Goal: Task Accomplishment & Management: Manage account settings

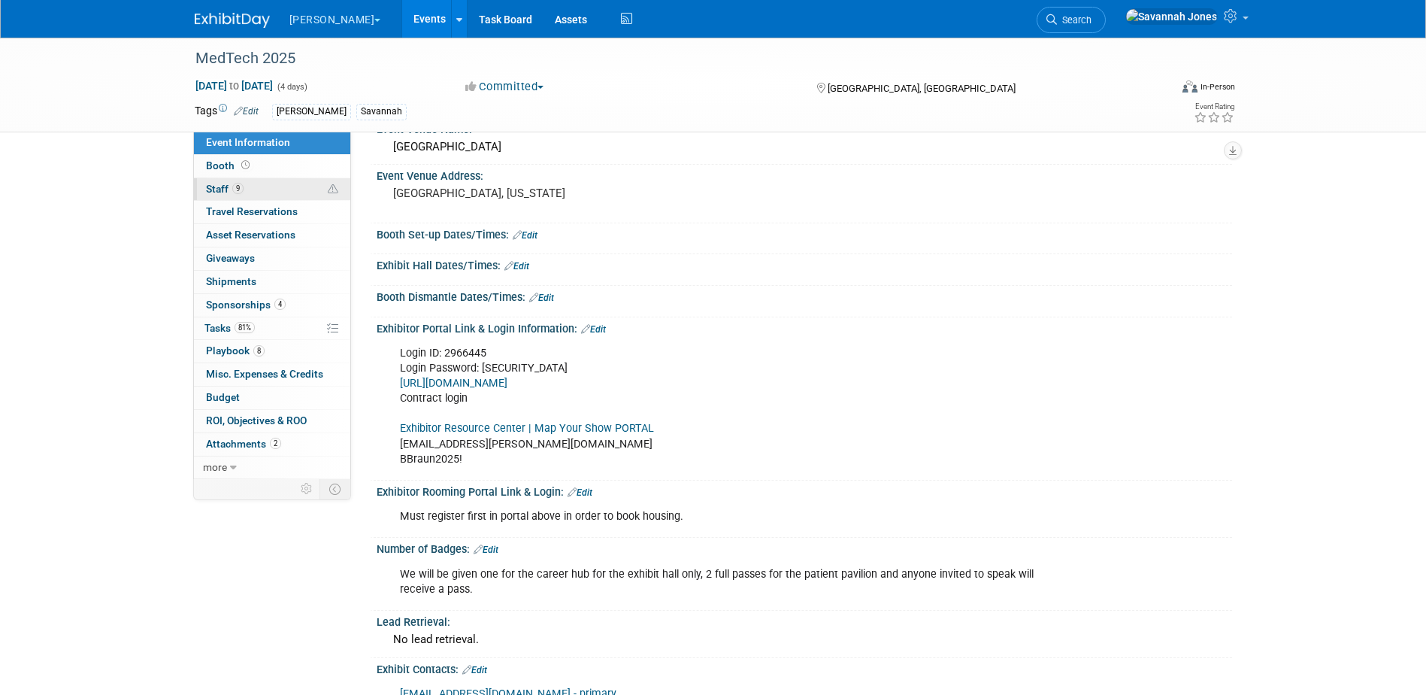
click at [249, 188] on link "9 Staff 9" at bounding box center [272, 189] width 156 height 23
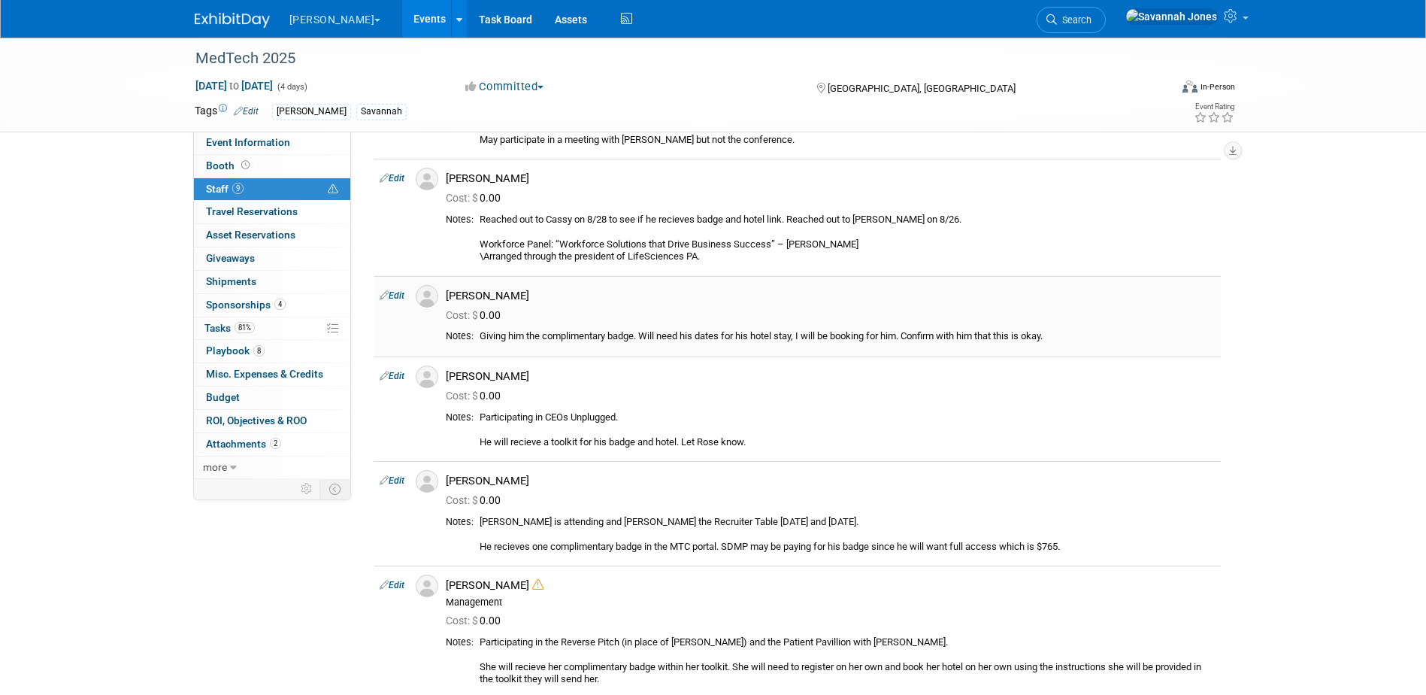
scroll to position [376, 0]
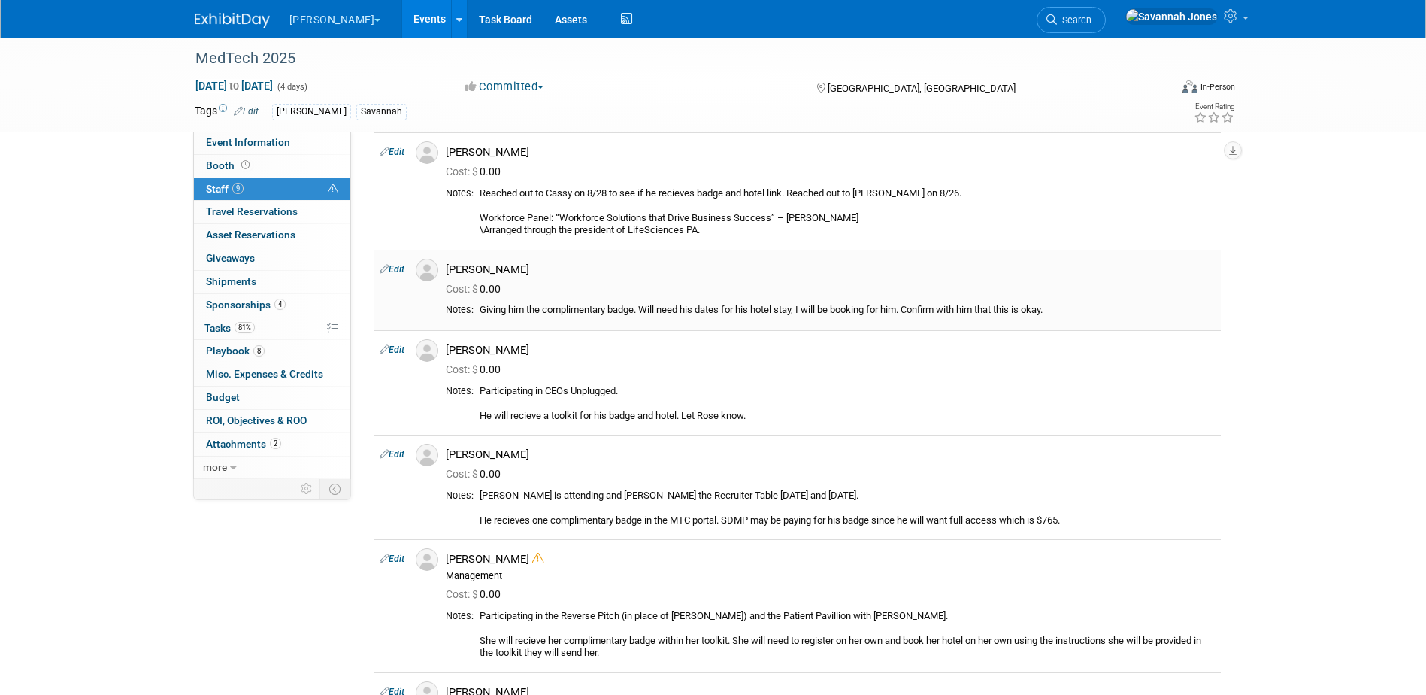
click at [395, 264] on link "Edit" at bounding box center [392, 269] width 25 height 11
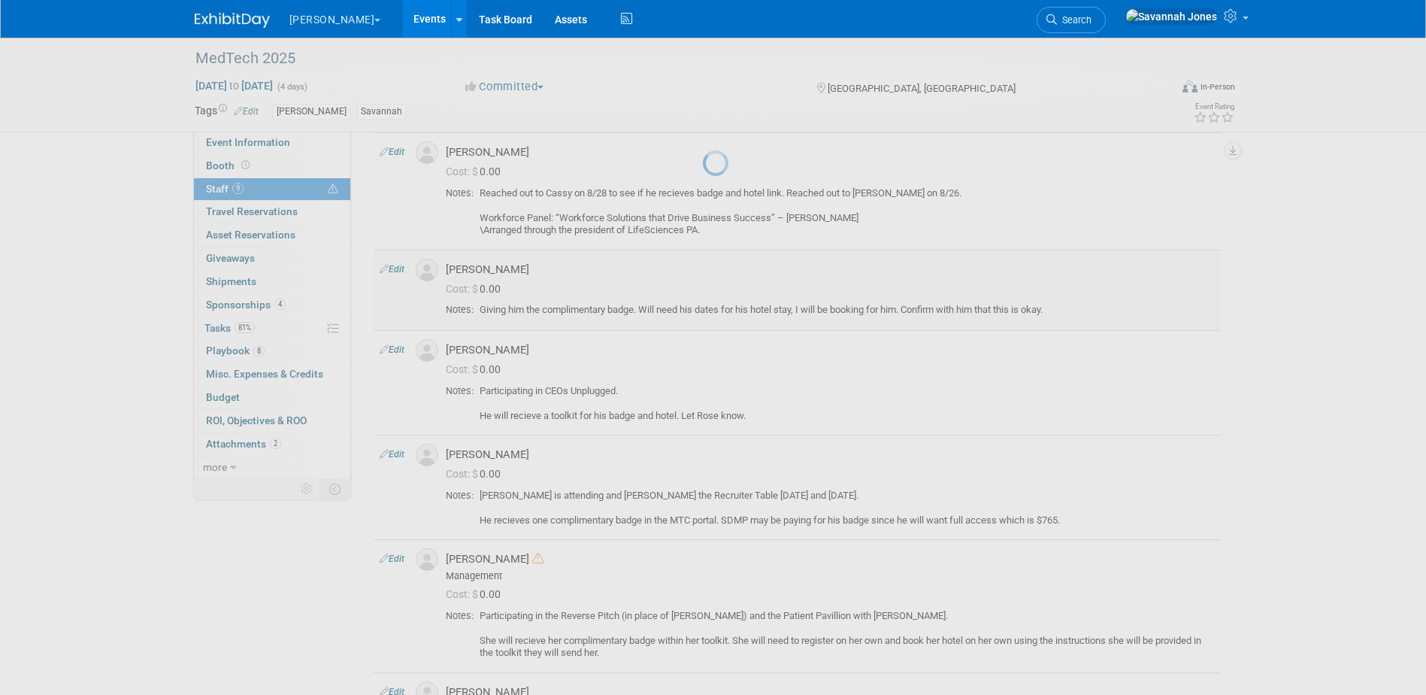
select select "43138f8b-ddf8-4d97-ae4c-095ad8635391"
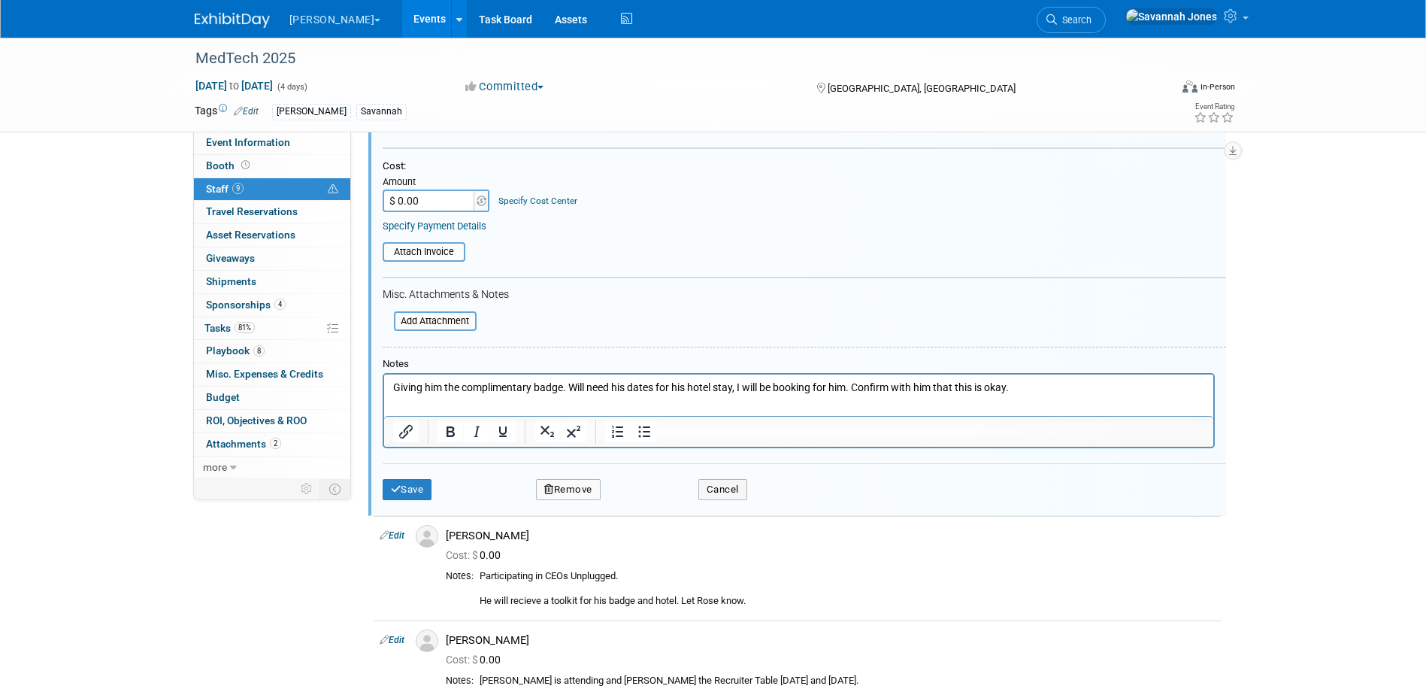
scroll to position [605, 0]
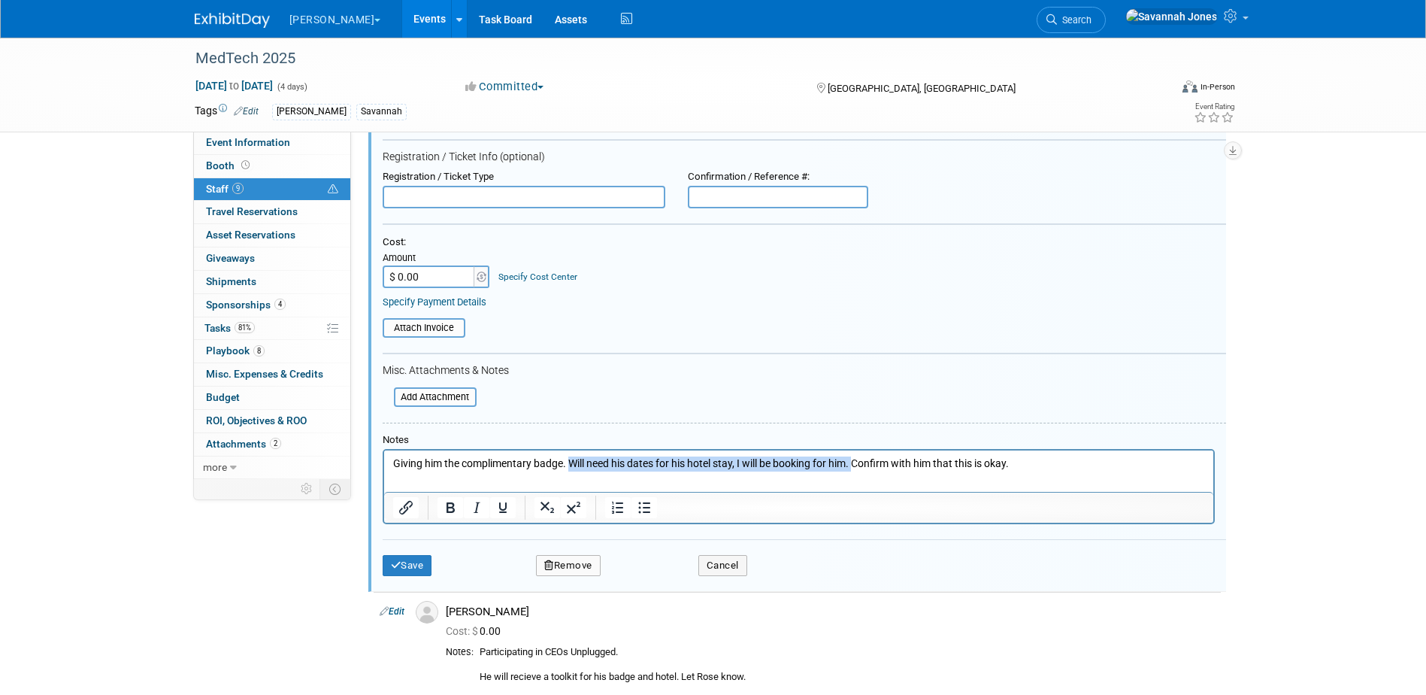
drag, startPoint x: 850, startPoint y: 463, endPoint x: 575, endPoint y: 456, distance: 274.5
click at [573, 456] on p "Giving him the complimentary badge. Will need his dates for his hotel stay, I w…" at bounding box center [798, 463] width 812 height 15
drag, startPoint x: 809, startPoint y: 465, endPoint x: 622, endPoint y: 466, distance: 187.2
click at [622, 466] on p "Giving him the complimentary badge. 10/5-10/9 Confirm with him that this is oka…" at bounding box center [798, 463] width 812 height 15
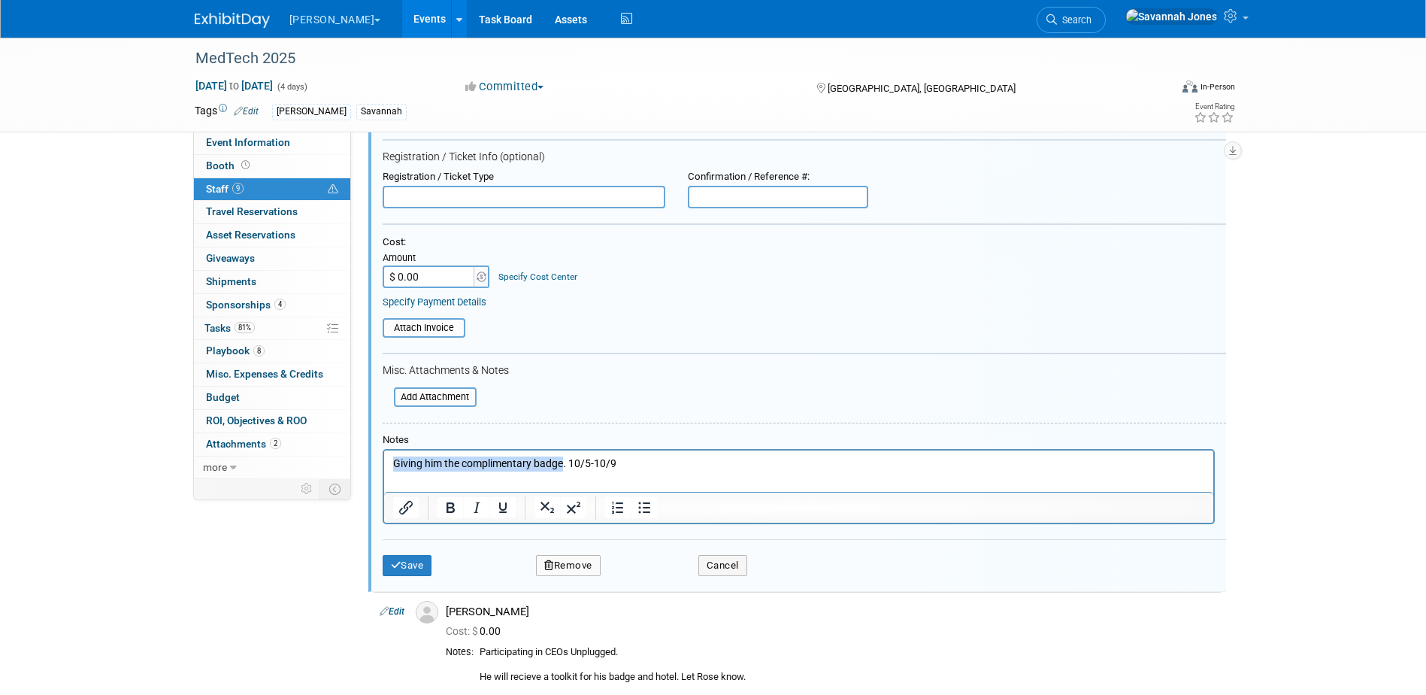
drag, startPoint x: 563, startPoint y: 462, endPoint x: 354, endPoint y: 459, distance: 209.0
click at [383, 459] on html "Giving him the complimentary badge. 10/5-10/9" at bounding box center [797, 467] width 829 height 35
click at [423, 276] on input "$ 0.00" at bounding box center [430, 276] width 94 height 23
type input "$ 795.00"
click at [413, 553] on div "Save Remove Cancel" at bounding box center [805, 563] width 844 height 48
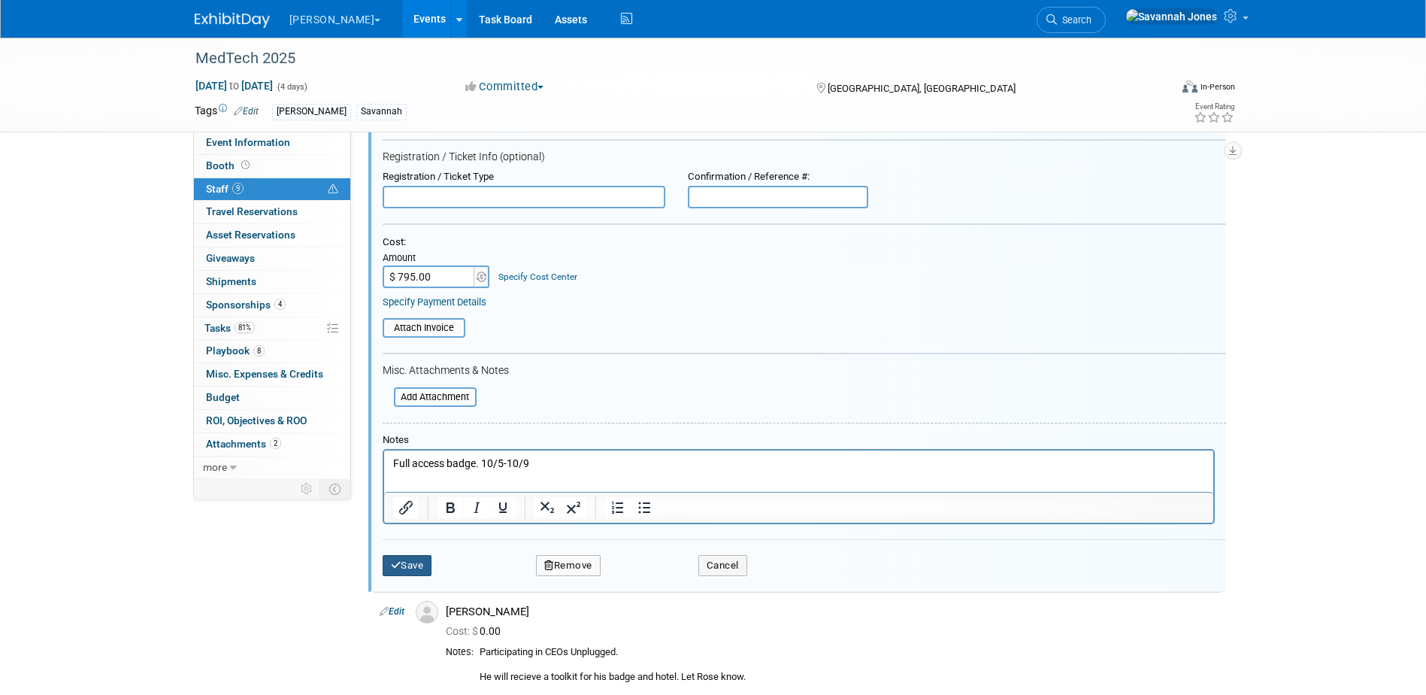
click at [410, 559] on button "Save" at bounding box center [408, 565] width 50 height 21
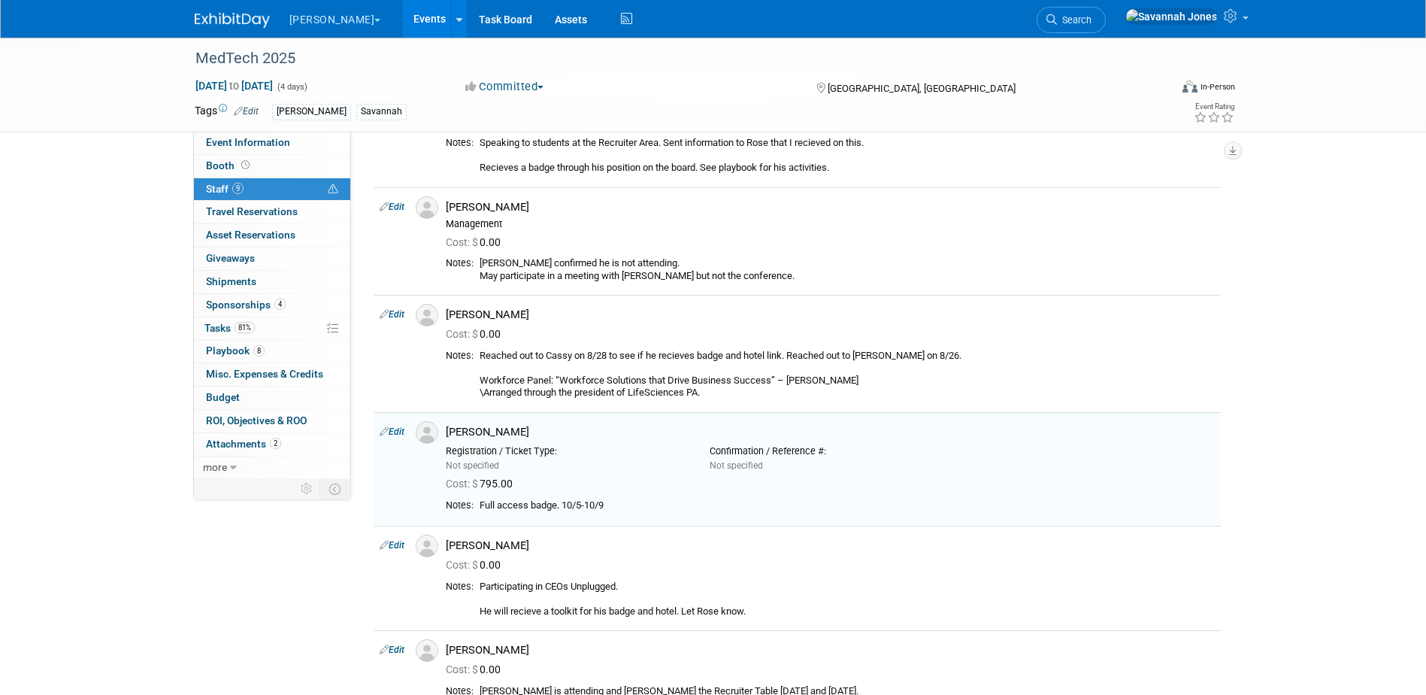
scroll to position [526, 0]
